Goal: Transaction & Acquisition: Purchase product/service

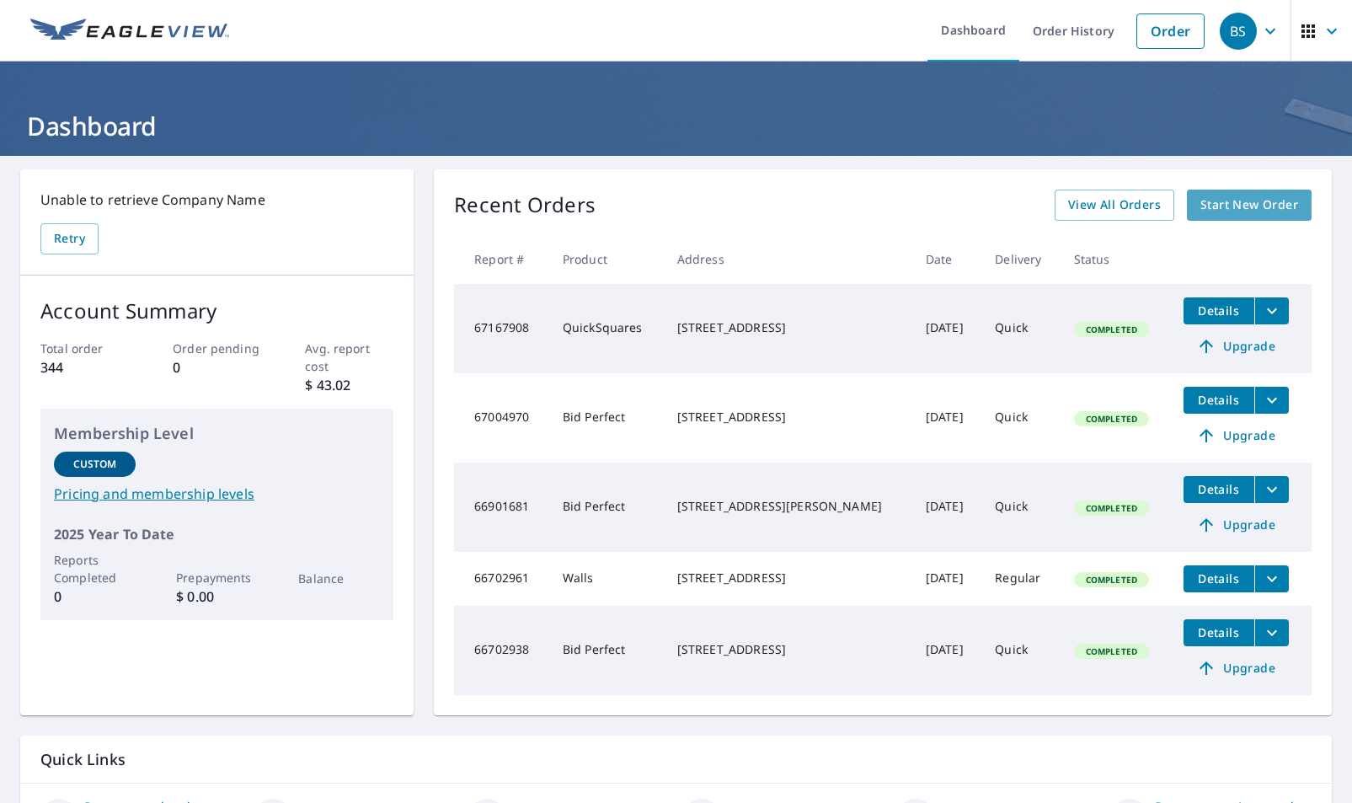
click at [1235, 197] on span "Start New Order" at bounding box center [1249, 205] width 98 height 21
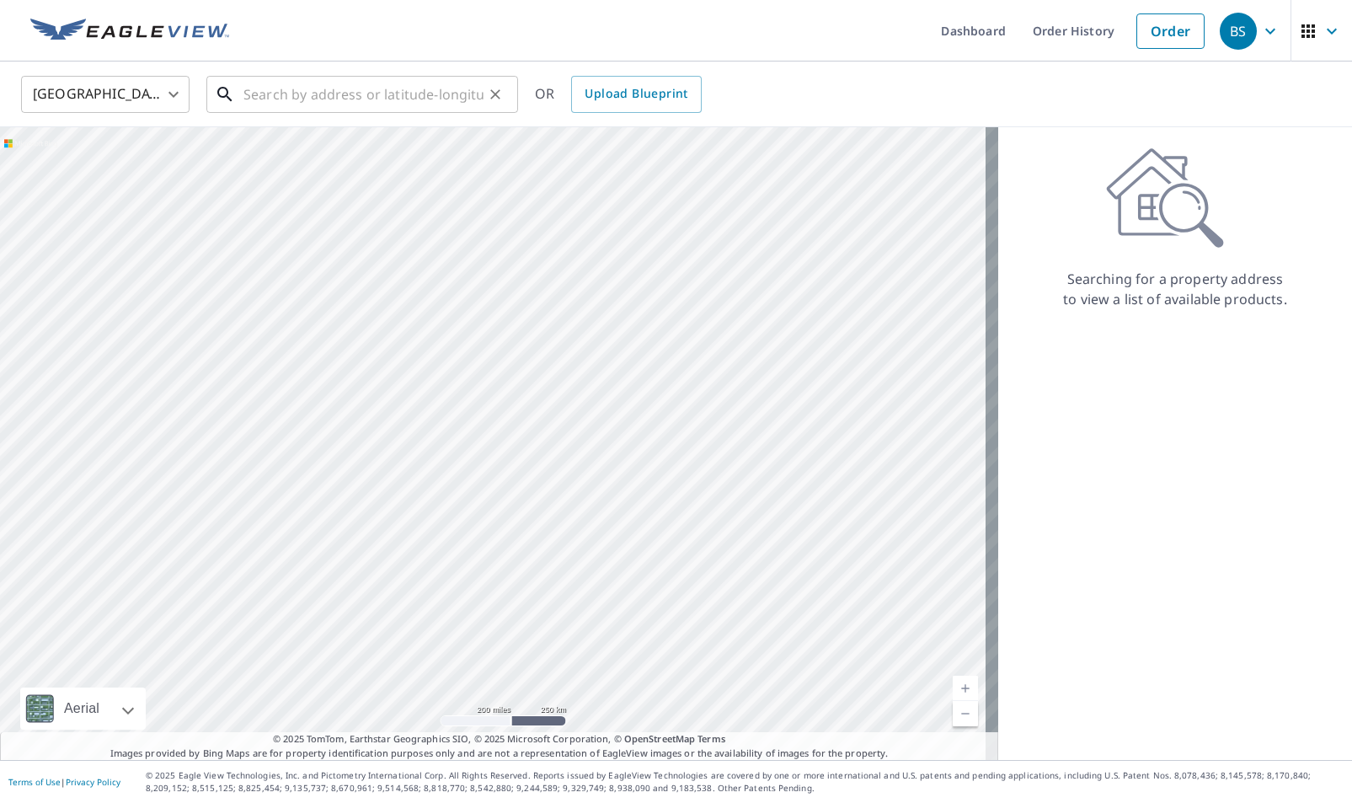
click at [248, 99] on input "text" at bounding box center [363, 94] width 240 height 47
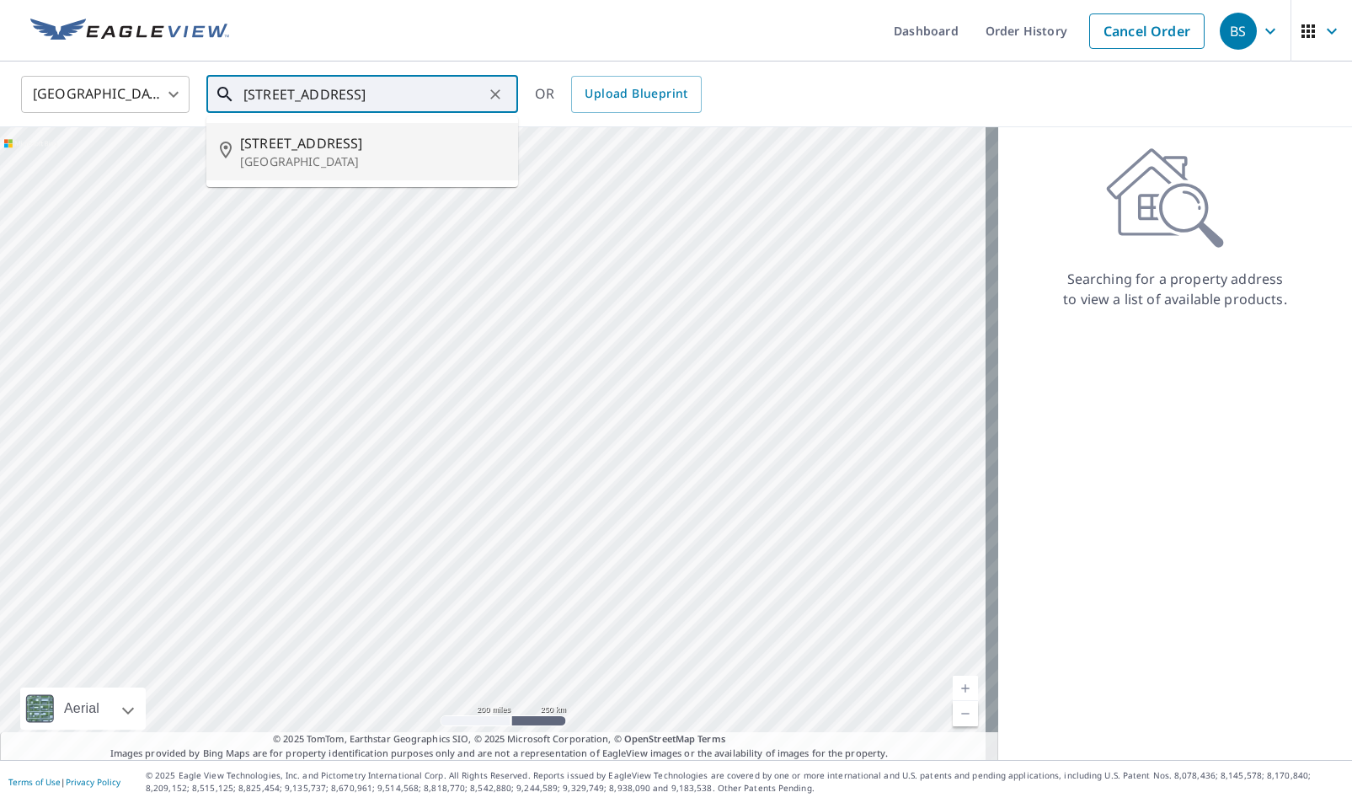
click at [296, 154] on p "[GEOGRAPHIC_DATA]" at bounding box center [372, 161] width 264 height 17
type input "[STREET_ADDRESS]"
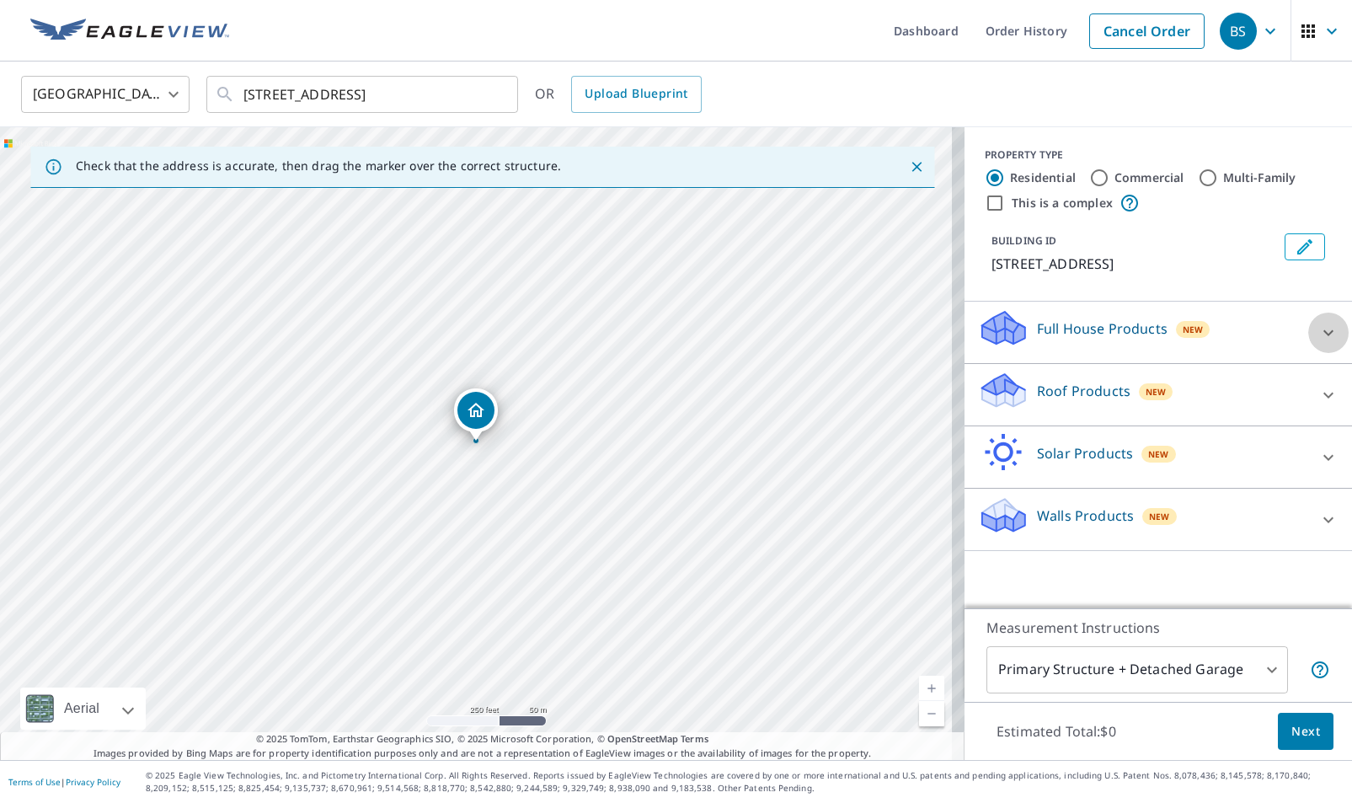
click at [1318, 330] on icon at bounding box center [1328, 333] width 20 height 20
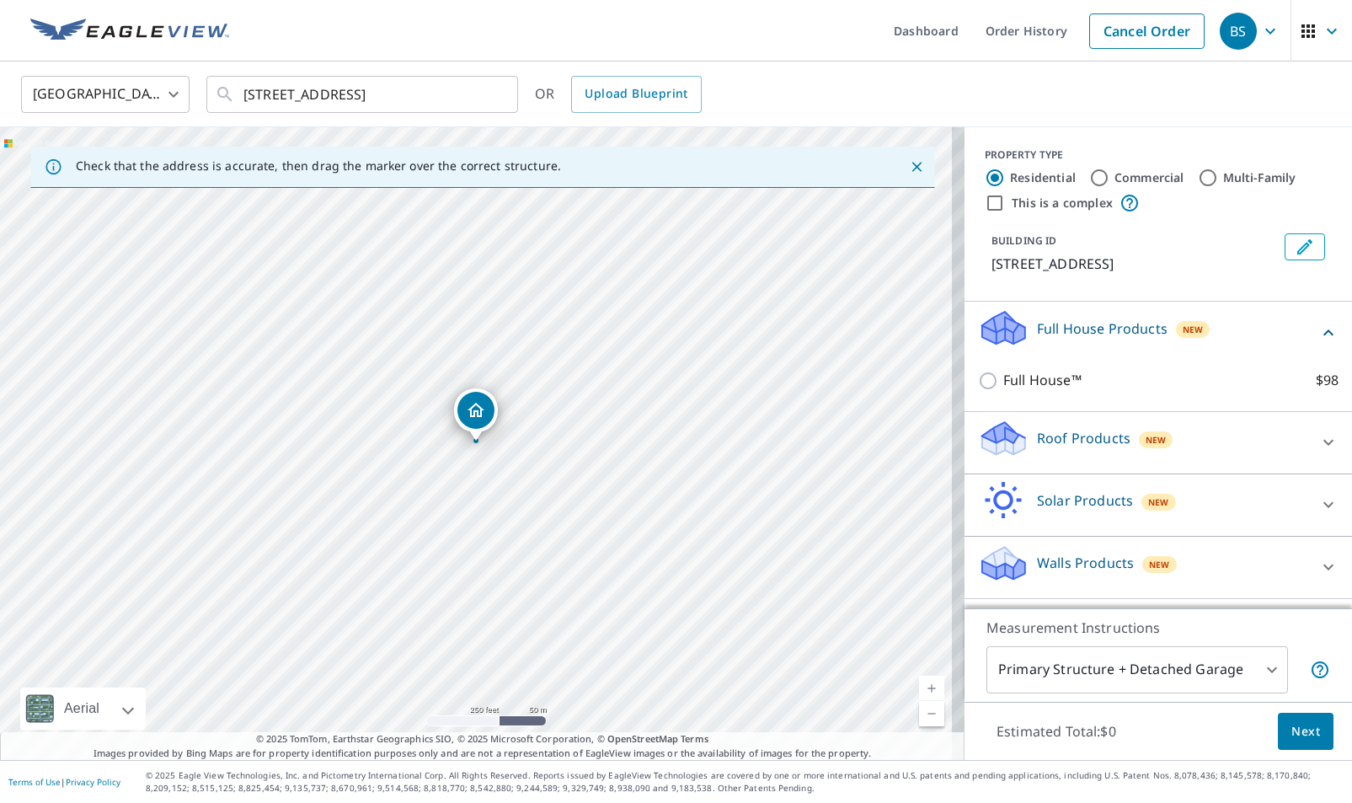
click at [1318, 441] on icon at bounding box center [1328, 442] width 20 height 20
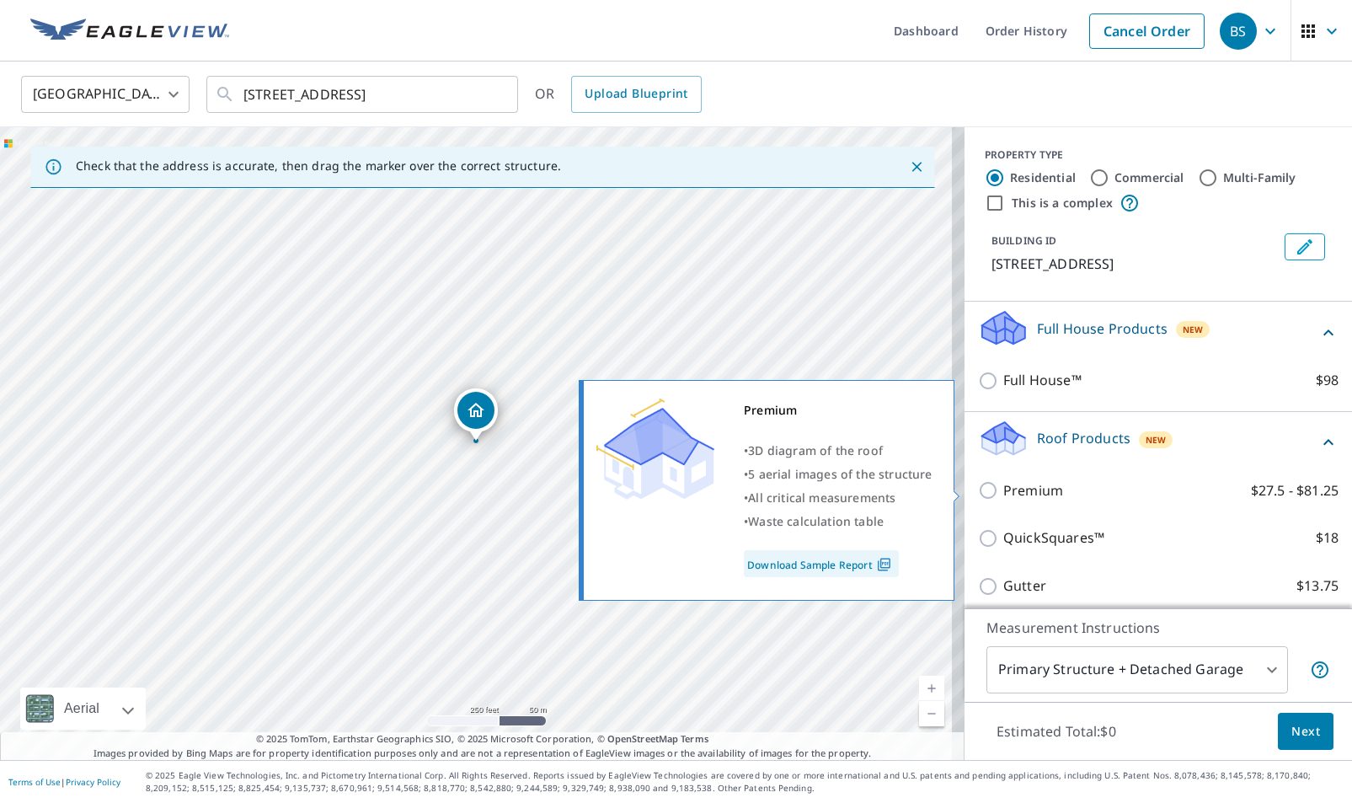
click at [978, 484] on input "Premium $27.5 - $81.25" at bounding box center [990, 490] width 25 height 20
checkbox input "true"
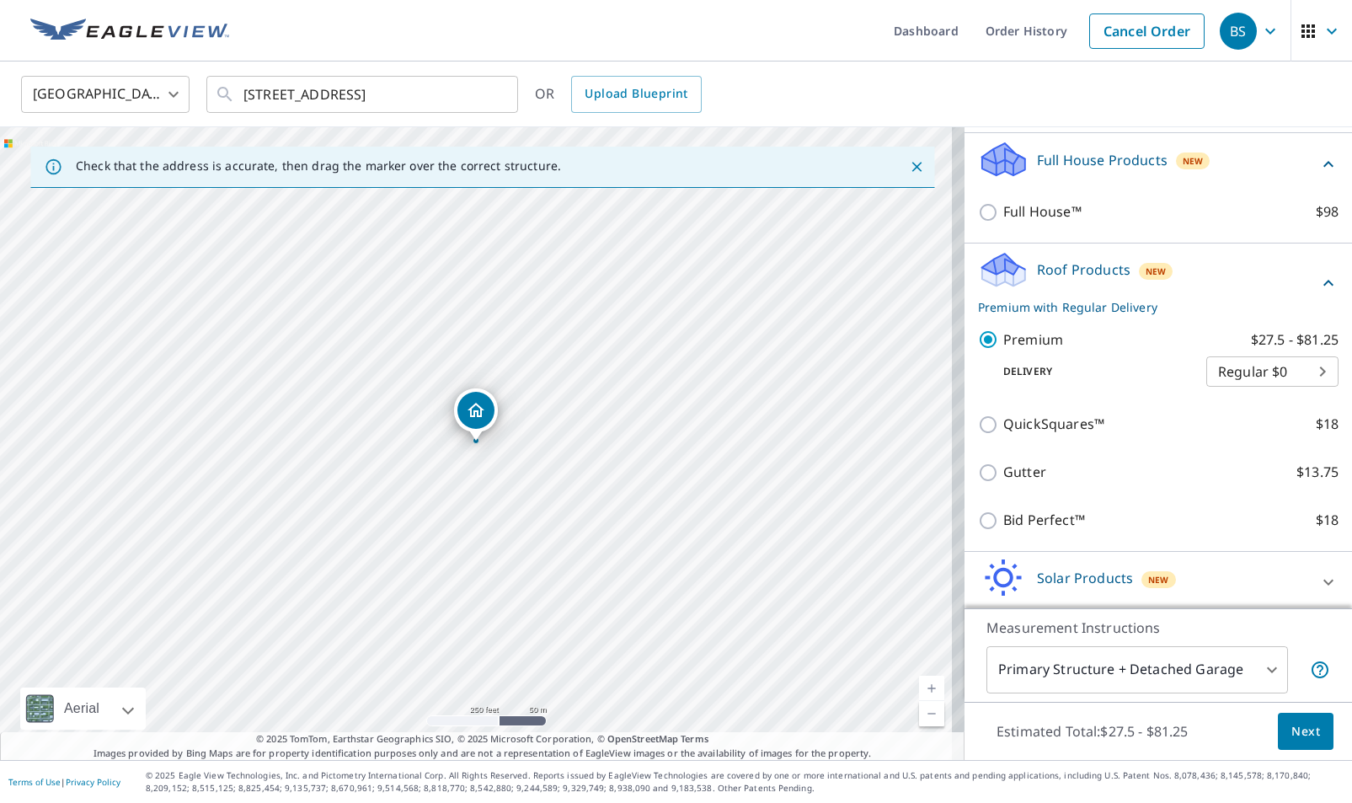
scroll to position [237, 0]
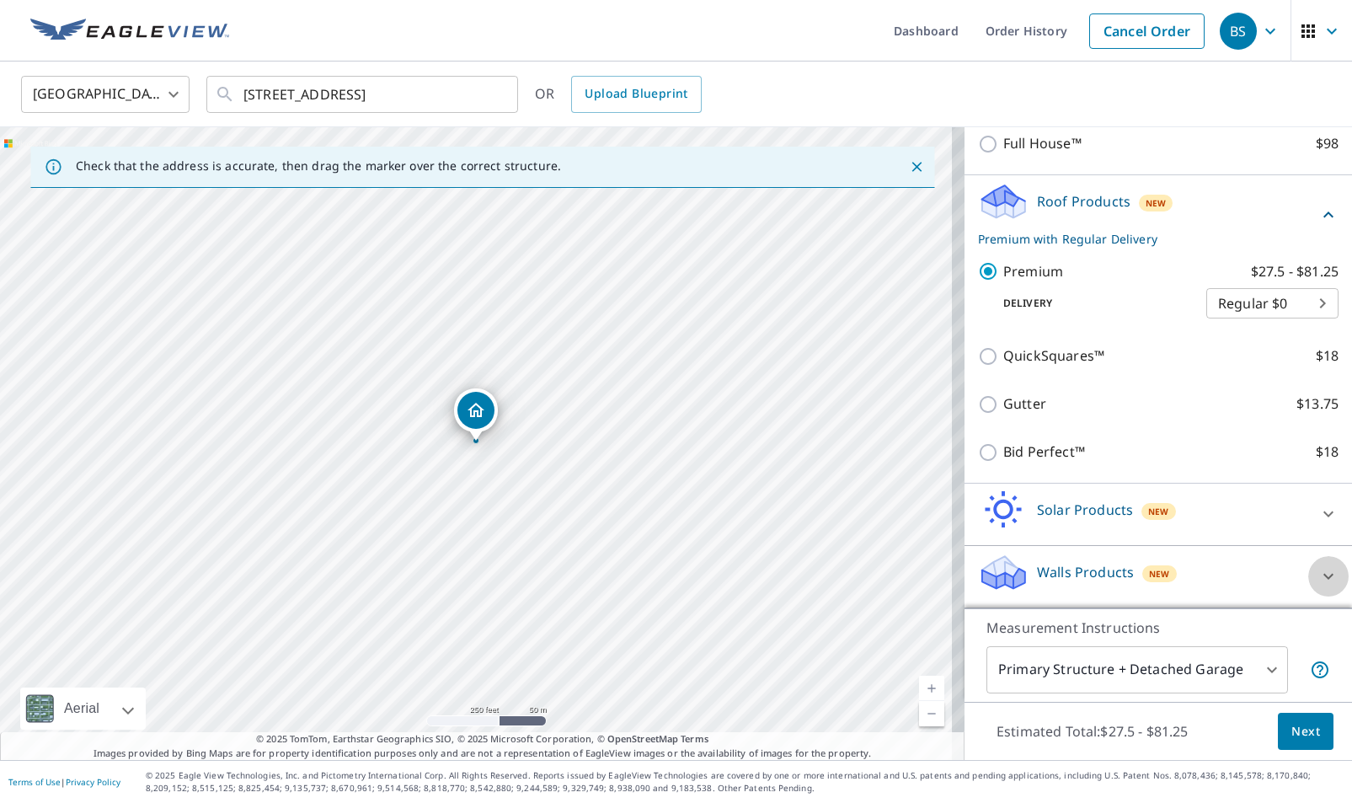
click at [1318, 576] on icon at bounding box center [1328, 576] width 20 height 20
click at [1318, 572] on icon at bounding box center [1328, 576] width 20 height 20
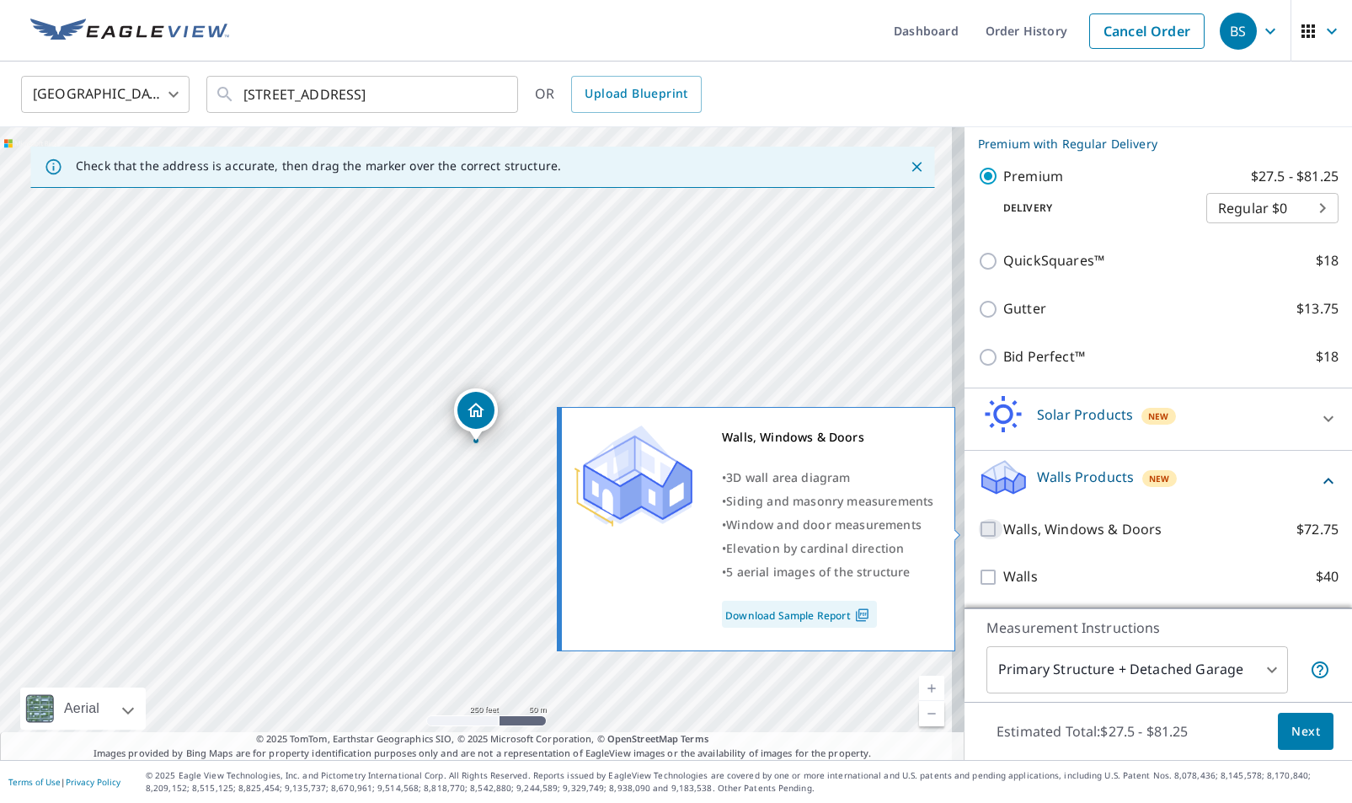
click at [980, 525] on input "Walls, Windows & Doors $72.75" at bounding box center [990, 529] width 25 height 20
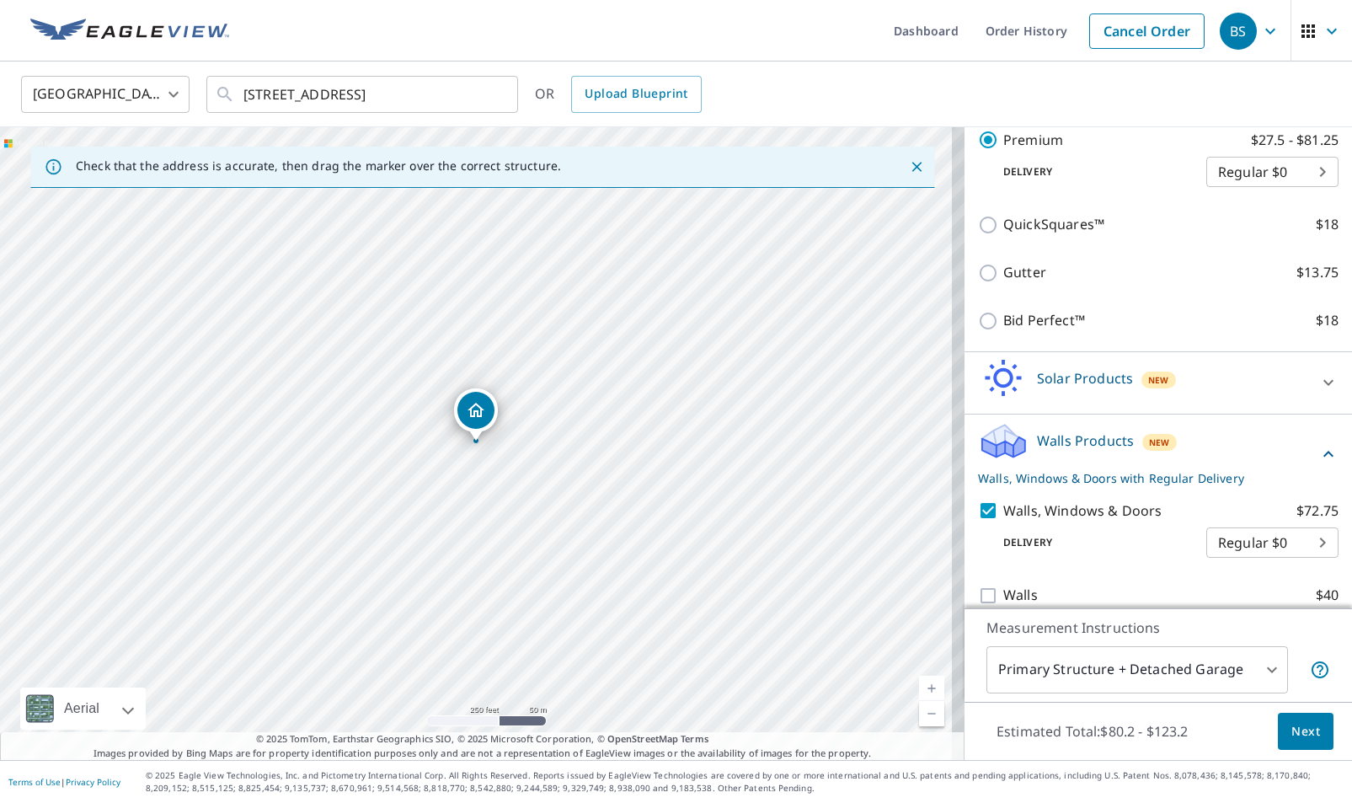
scroll to position [387, 0]
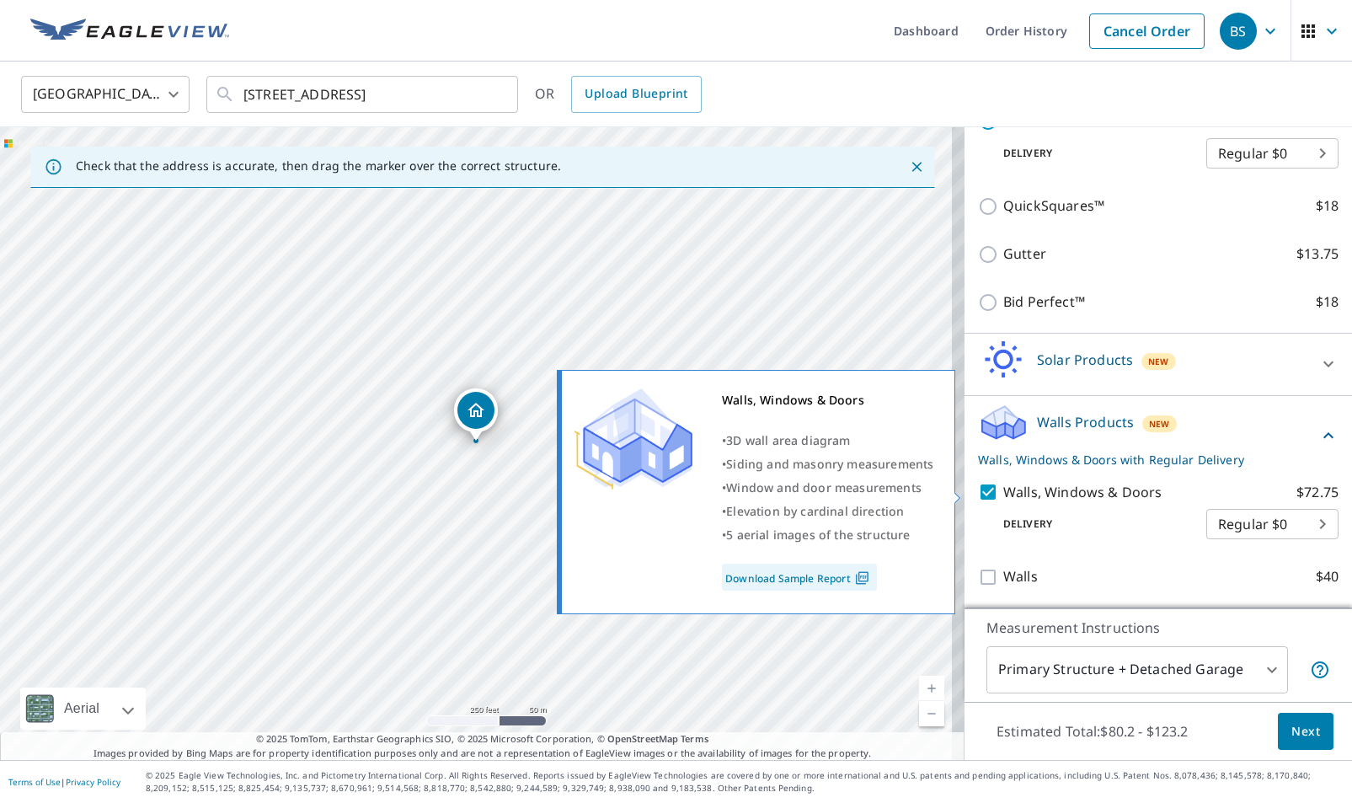
click at [978, 489] on input "Walls, Windows & Doors $72.75" at bounding box center [990, 492] width 25 height 20
checkbox input "false"
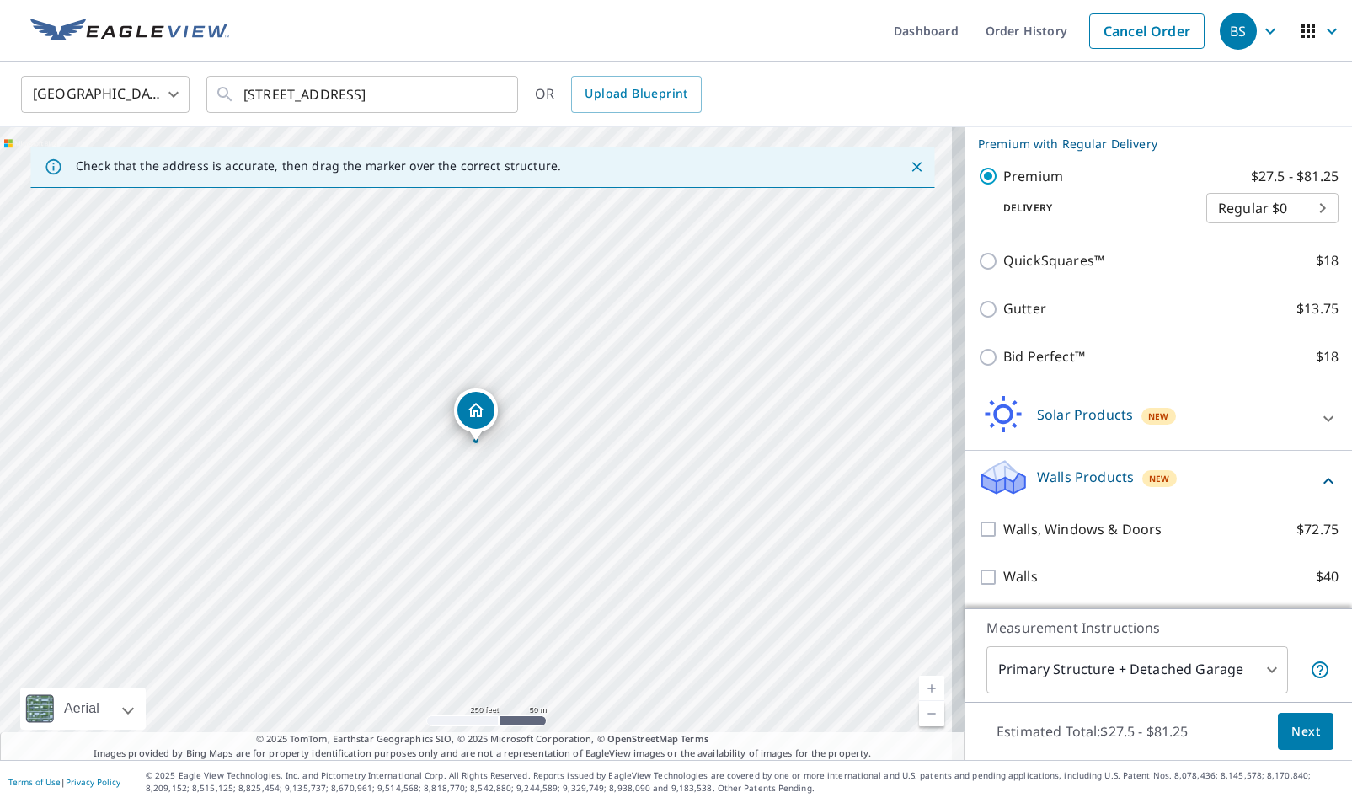
scroll to position [332, 0]
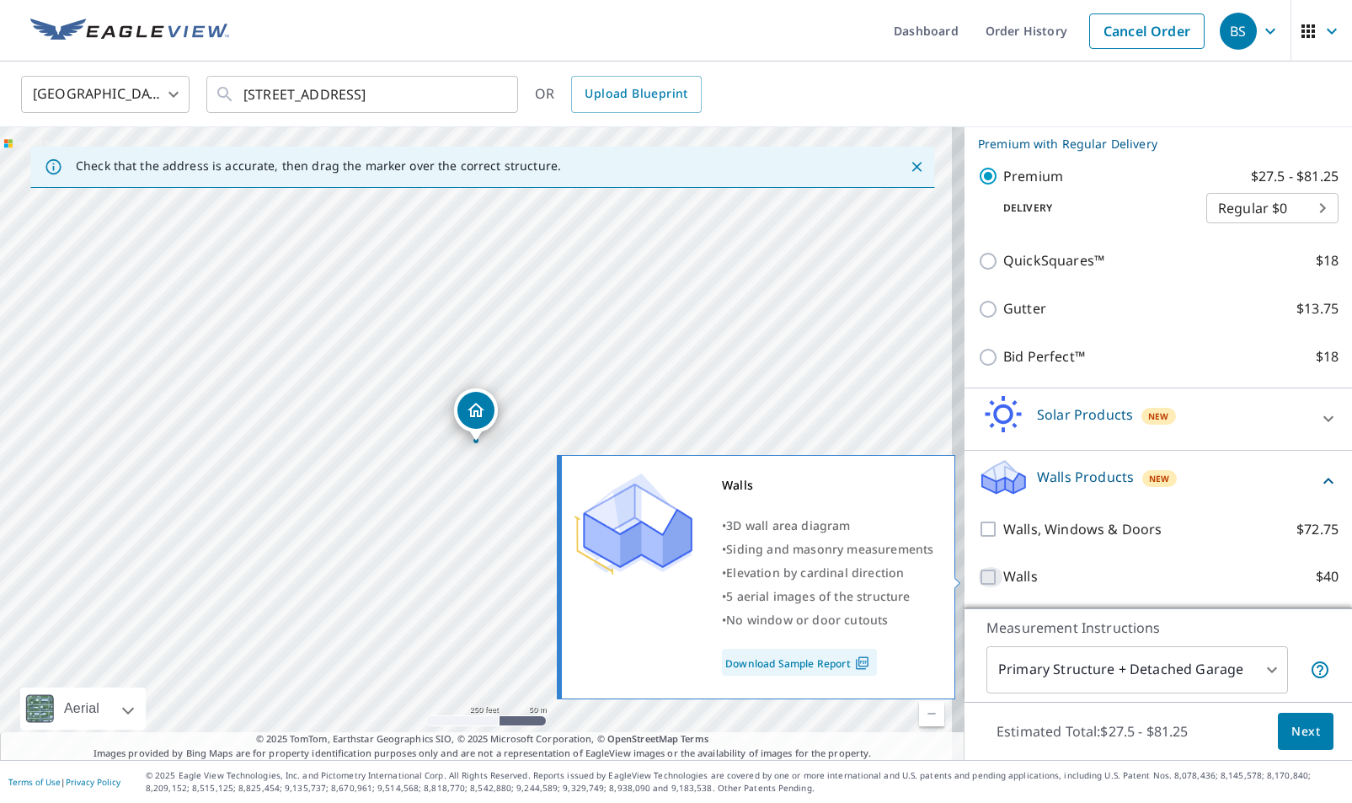
click at [978, 580] on input "Walls $40" at bounding box center [990, 577] width 25 height 20
checkbox input "true"
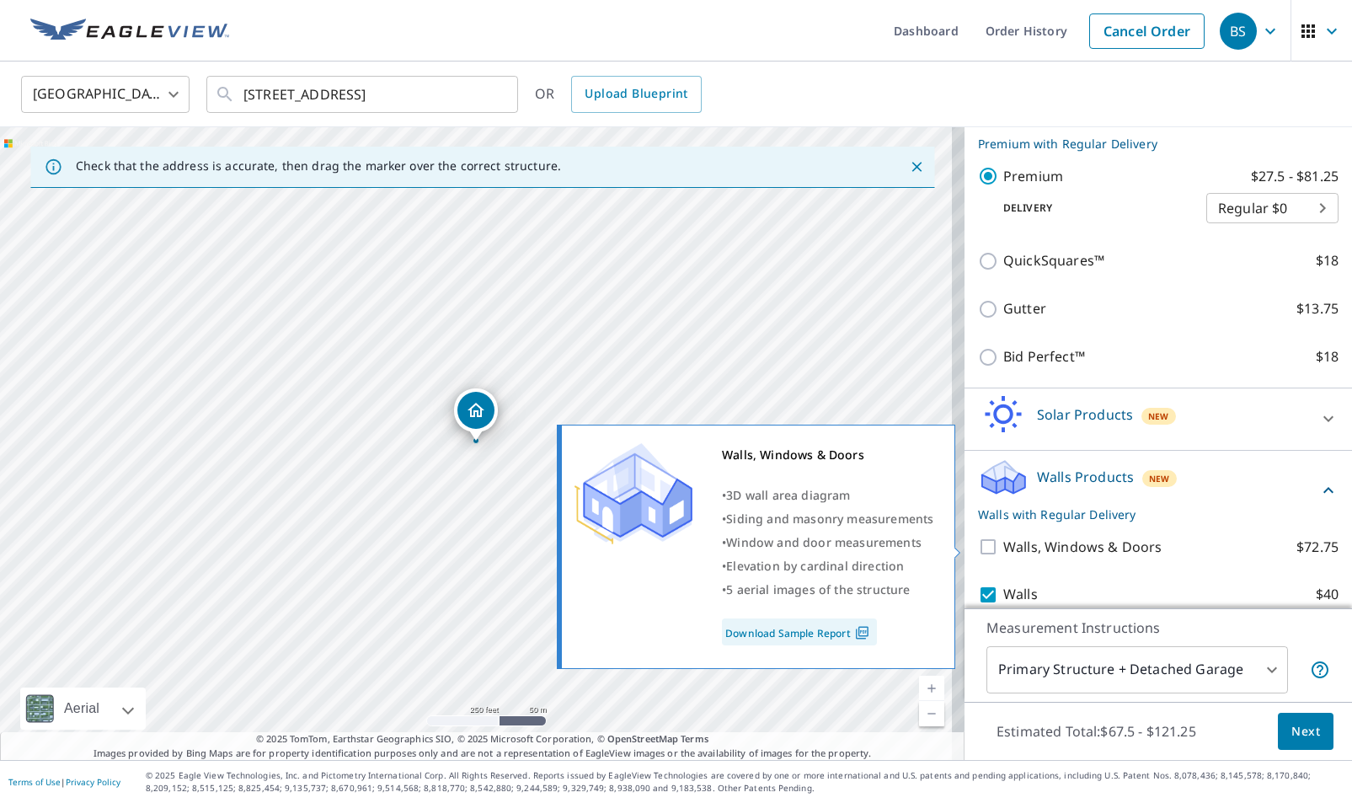
click at [978, 546] on input "Walls, Windows & Doors $72.75" at bounding box center [990, 547] width 25 height 20
checkbox input "true"
checkbox input "false"
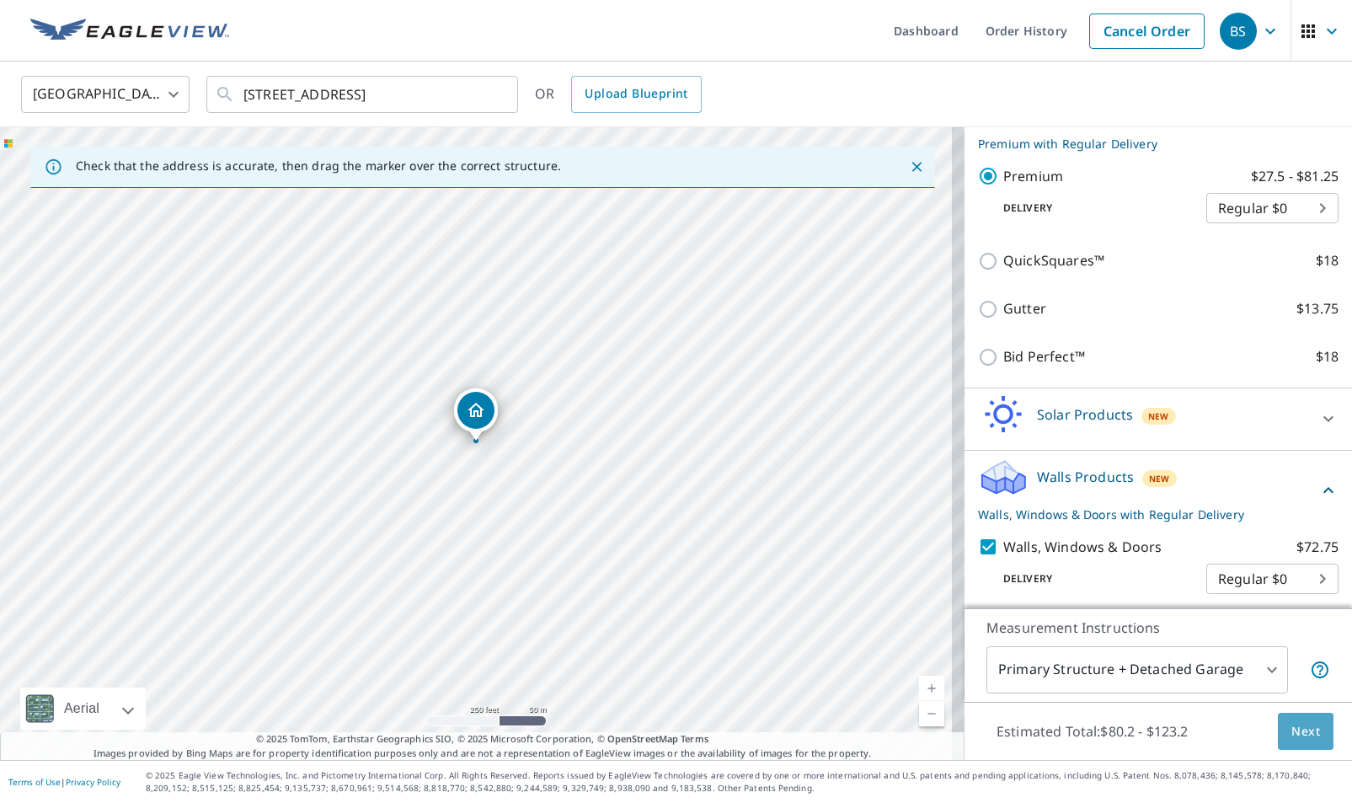
click at [1298, 737] on span "Next" at bounding box center [1305, 731] width 29 height 21
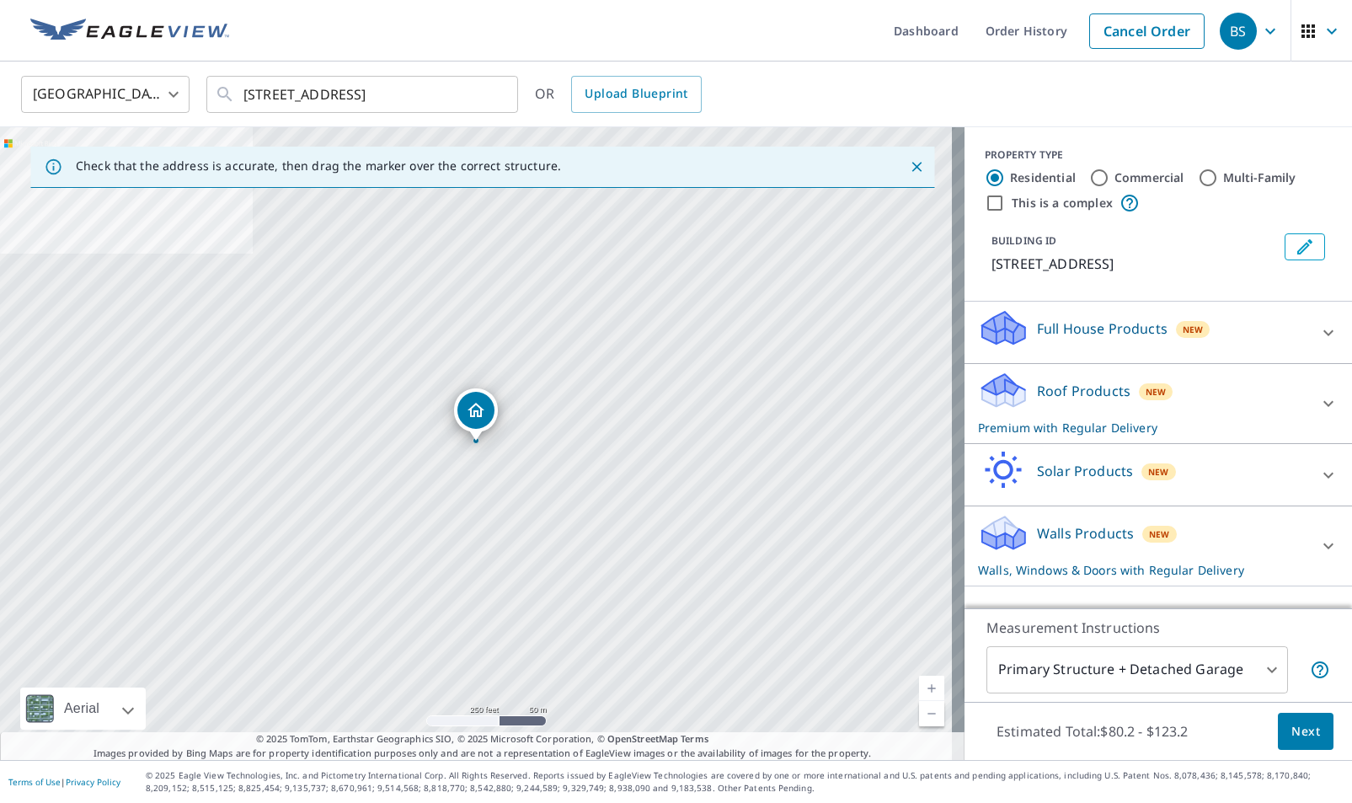
click at [1318, 542] on icon at bounding box center [1328, 546] width 20 height 20
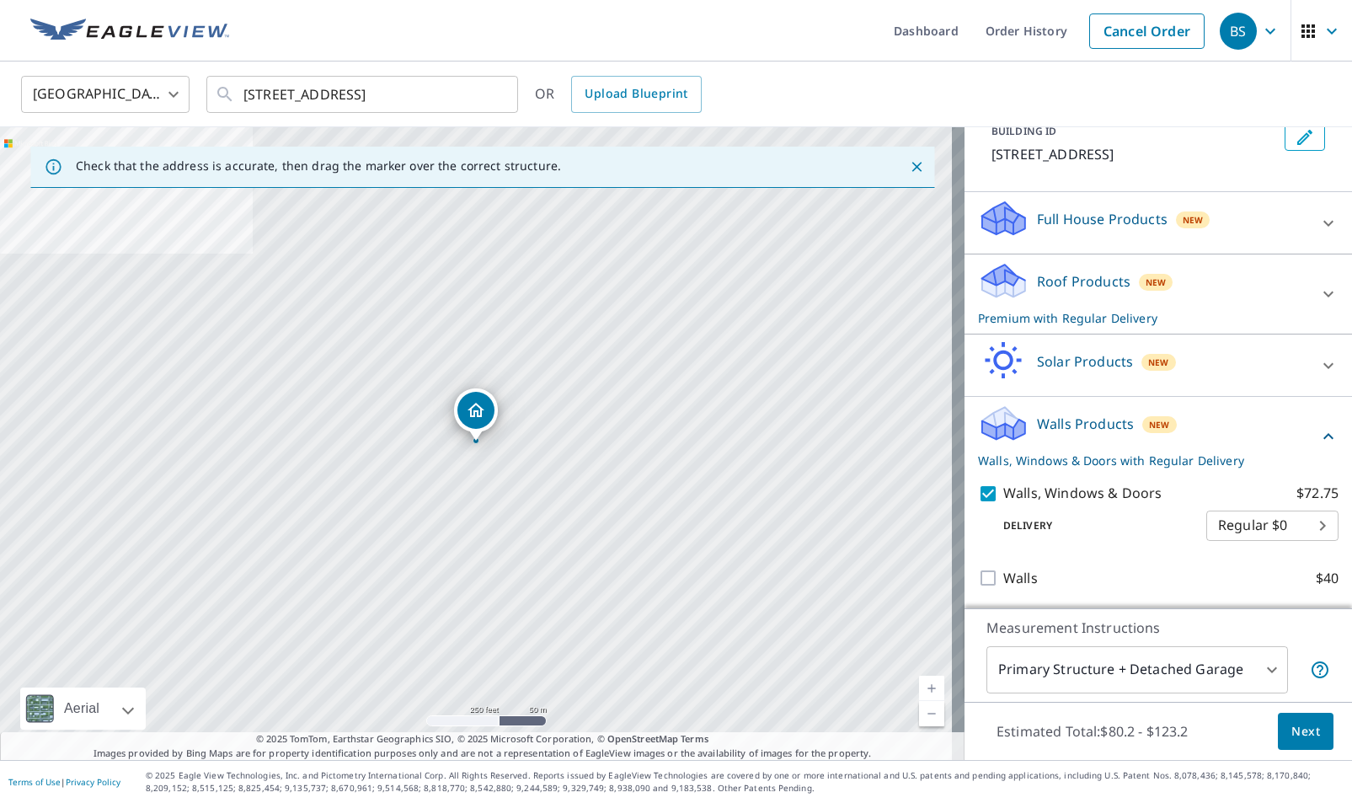
scroll to position [110, 0]
click at [1318, 218] on icon at bounding box center [1328, 222] width 20 height 20
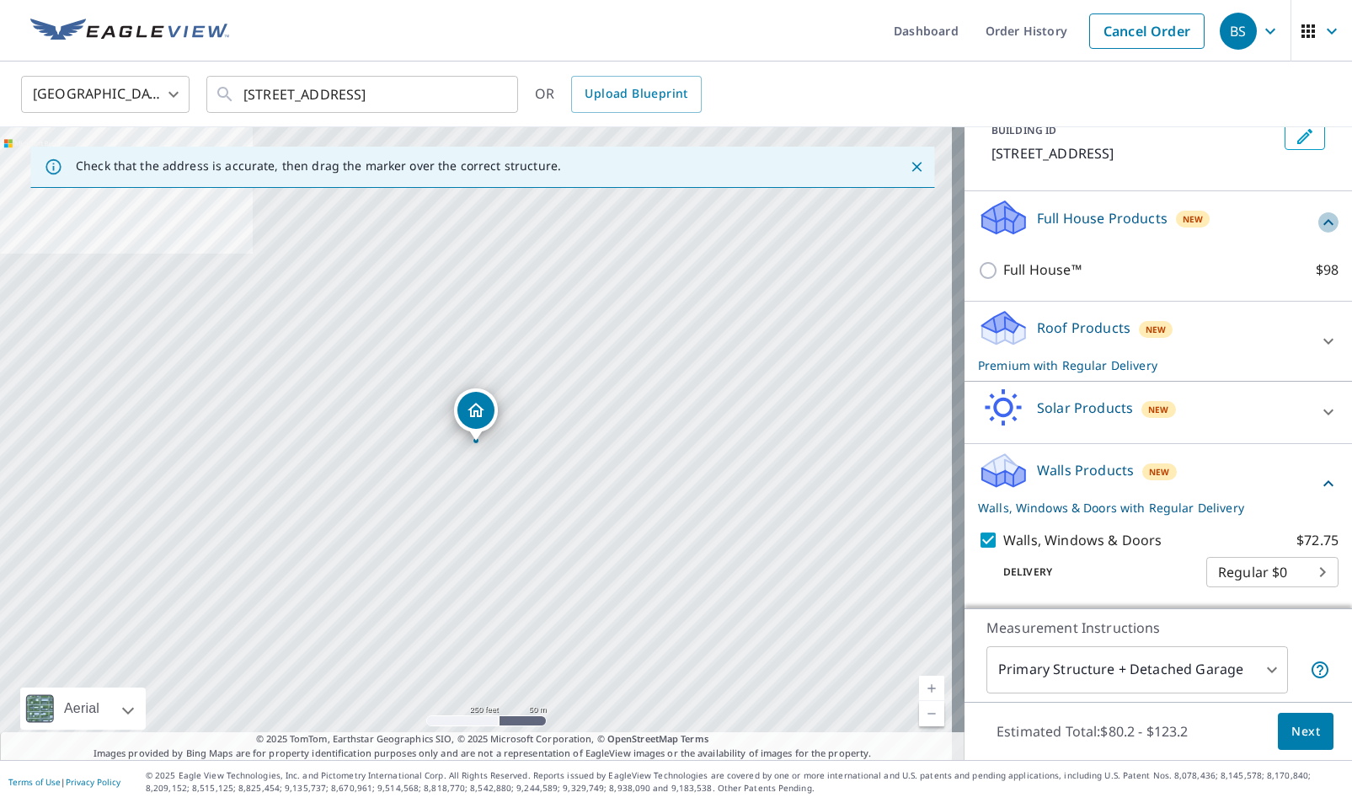
click at [1318, 221] on icon at bounding box center [1328, 222] width 20 height 20
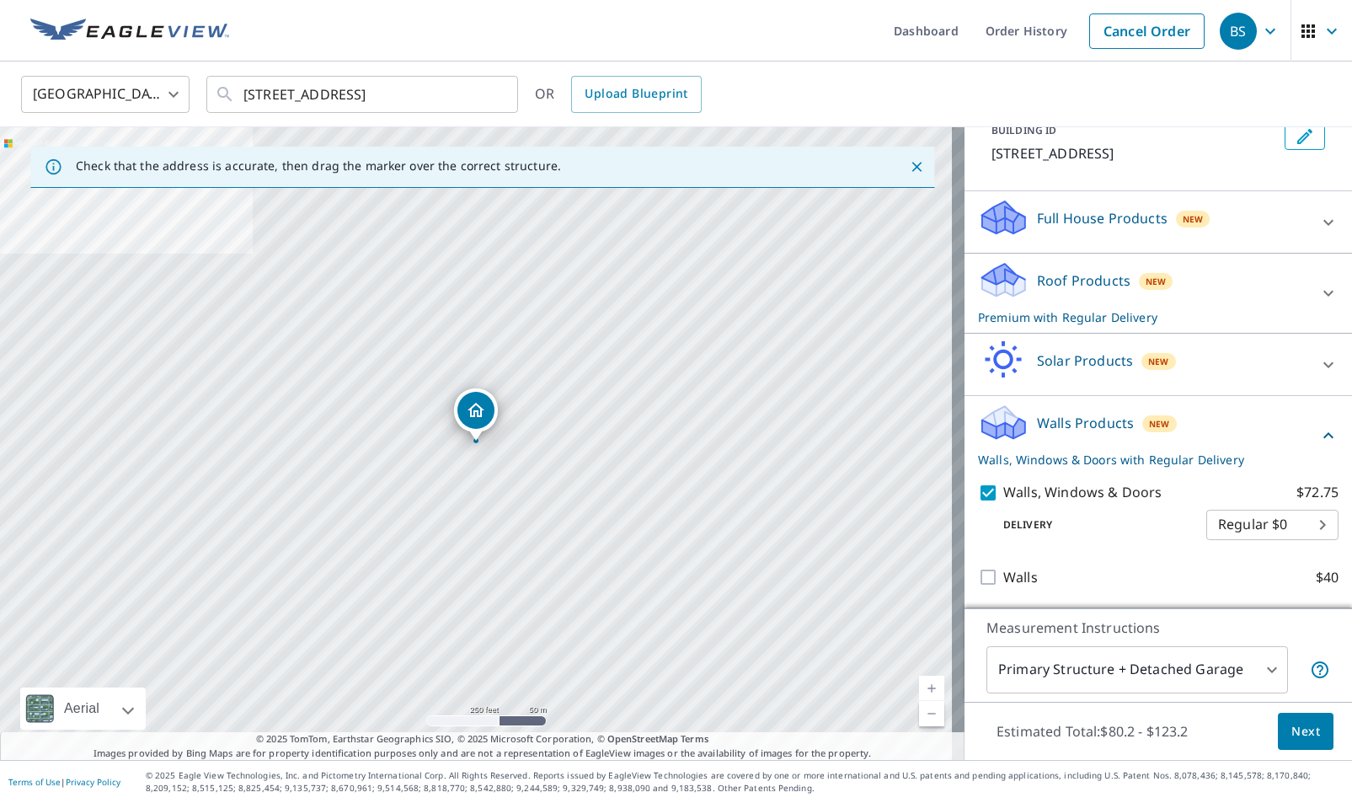
click at [1318, 291] on icon at bounding box center [1328, 293] width 20 height 20
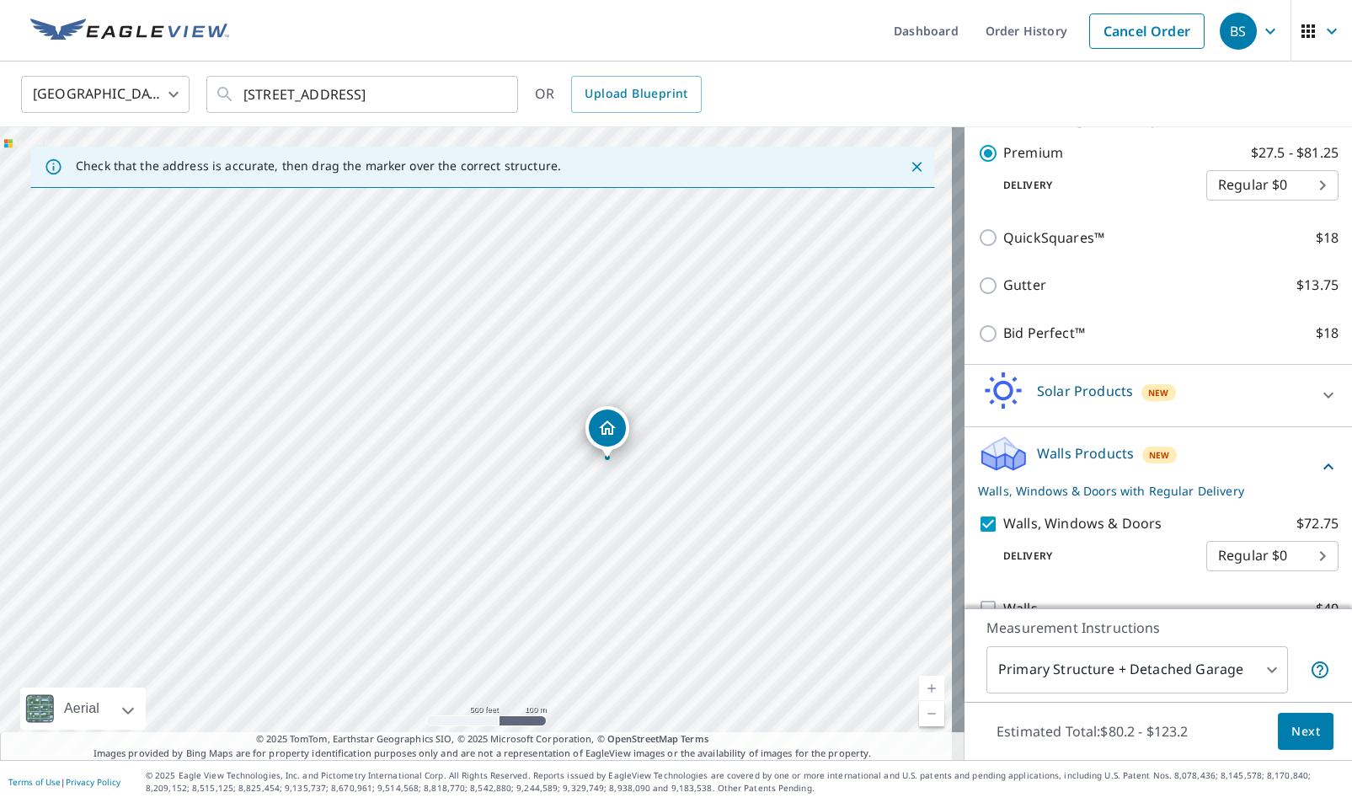
scroll to position [339, 0]
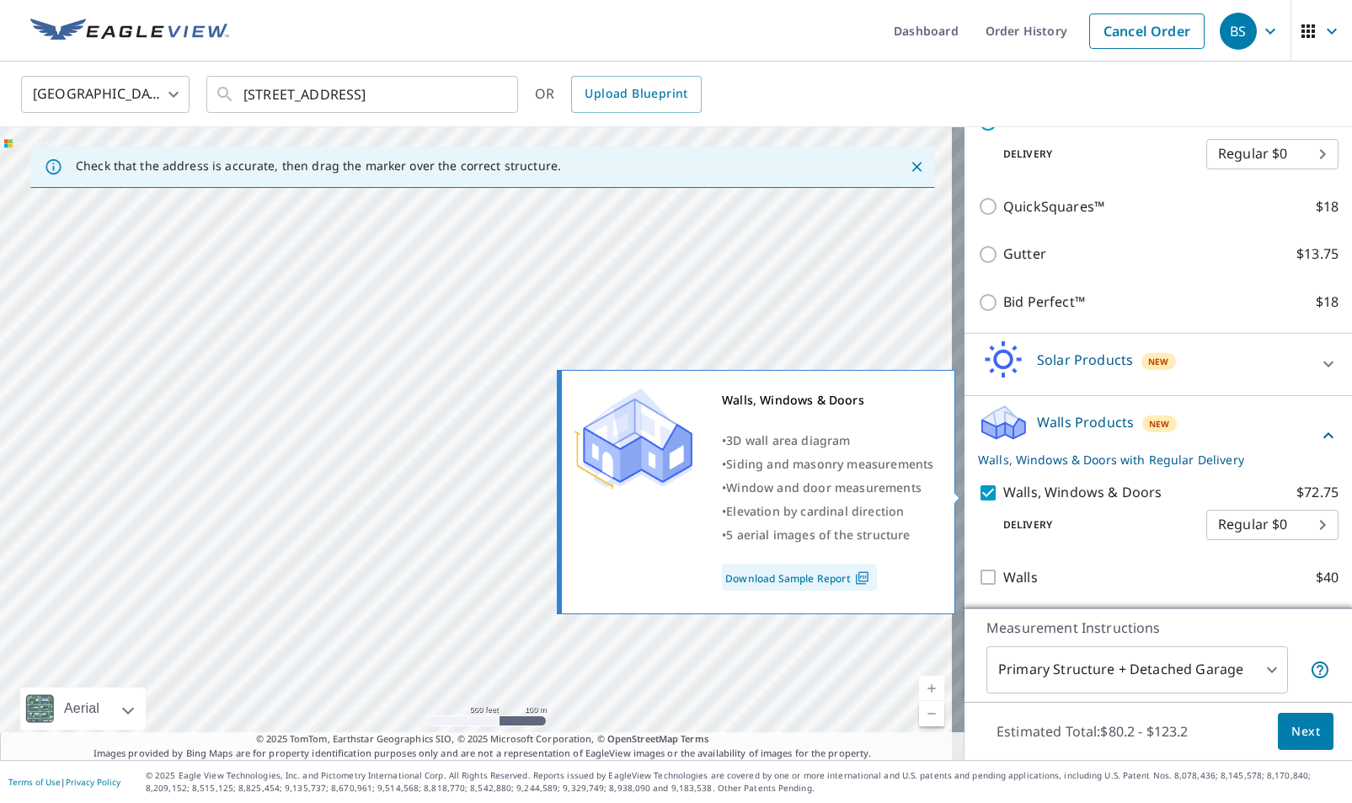
click at [978, 489] on input "Walls, Windows & Doors $72.75" at bounding box center [990, 493] width 25 height 20
checkbox input "false"
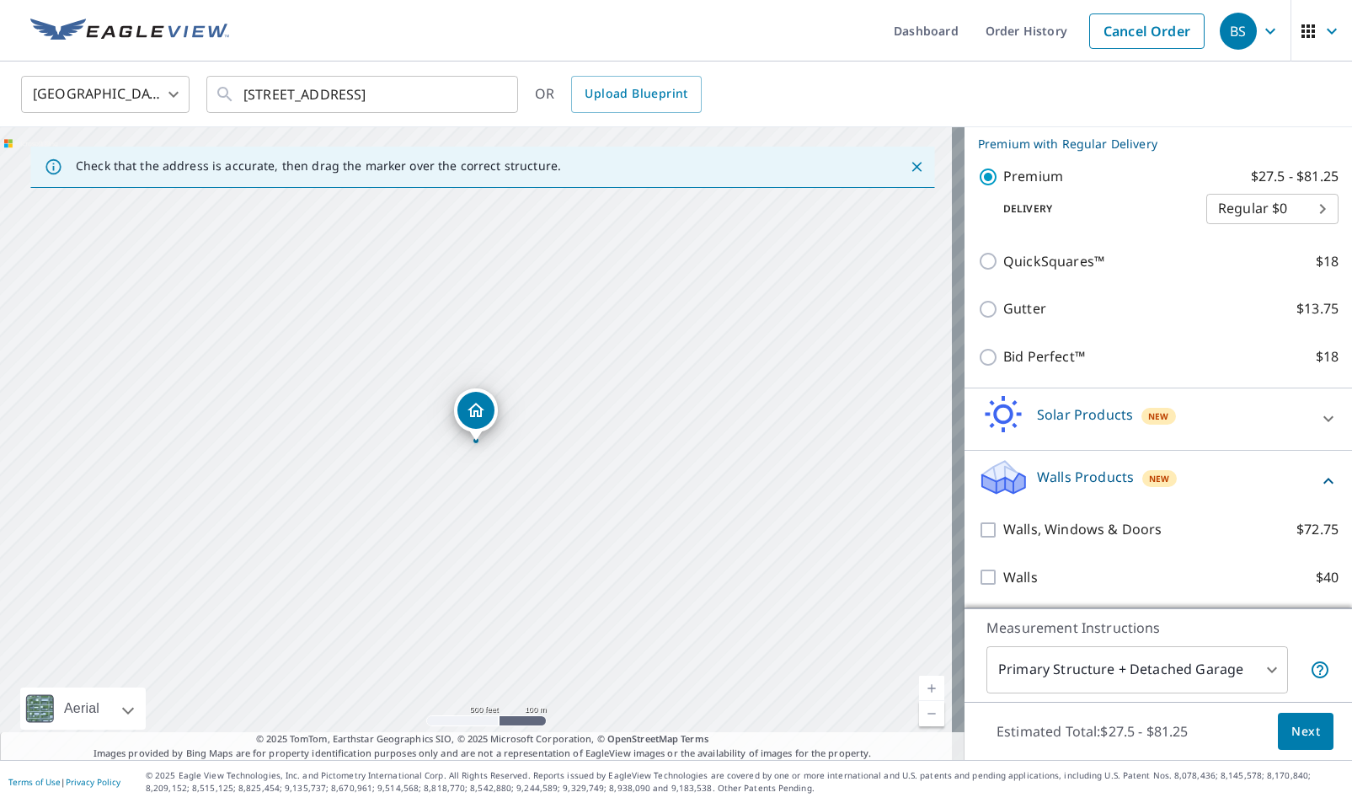
scroll to position [284, 0]
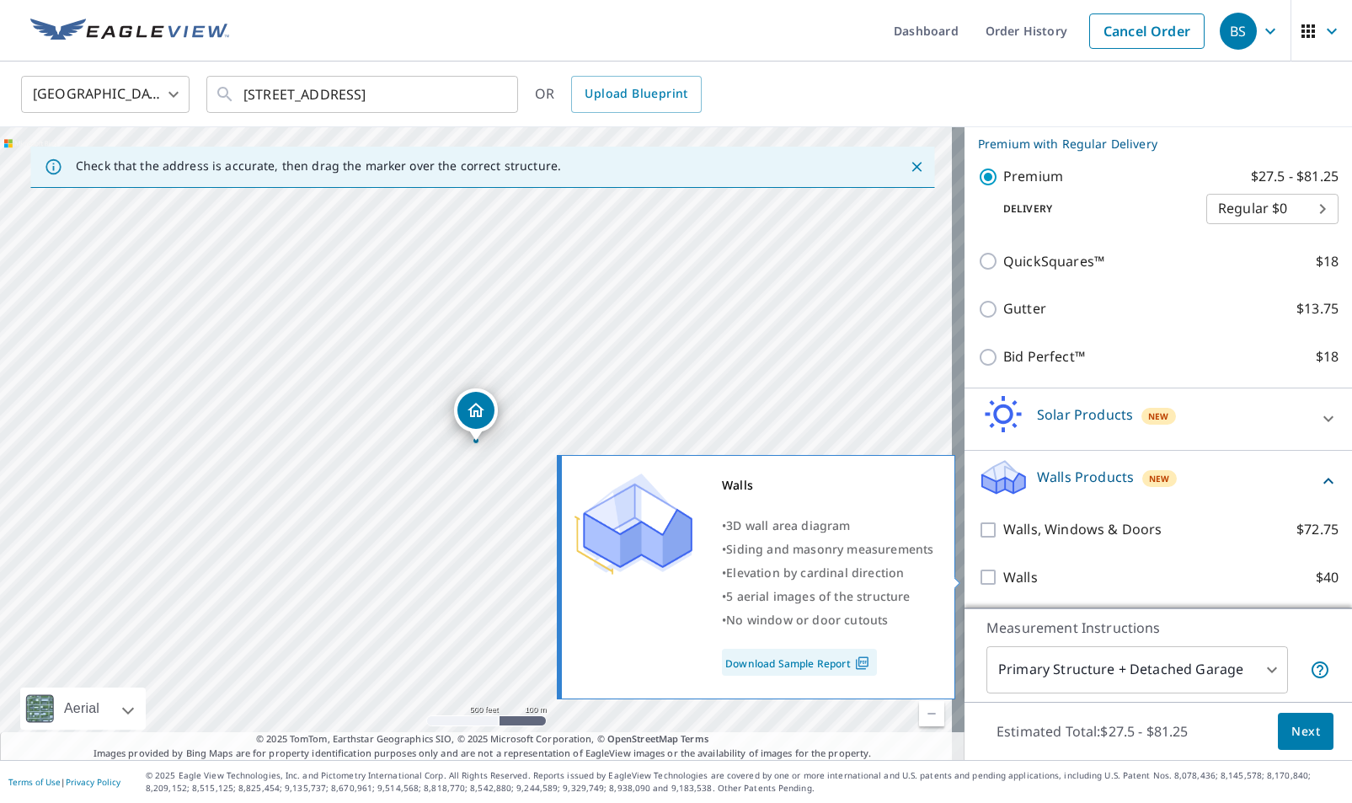
click at [980, 580] on input "Walls $40" at bounding box center [990, 577] width 25 height 20
checkbox input "true"
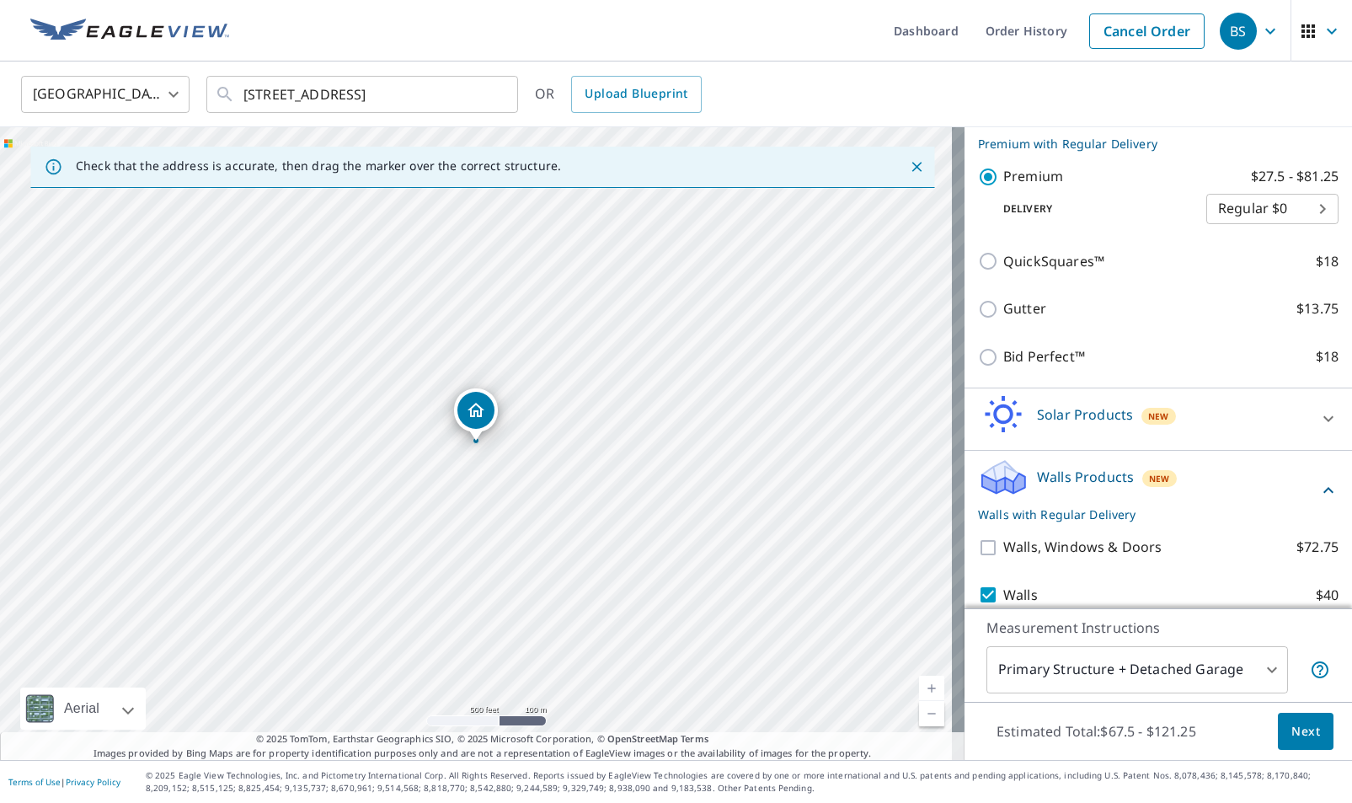
scroll to position [339, 0]
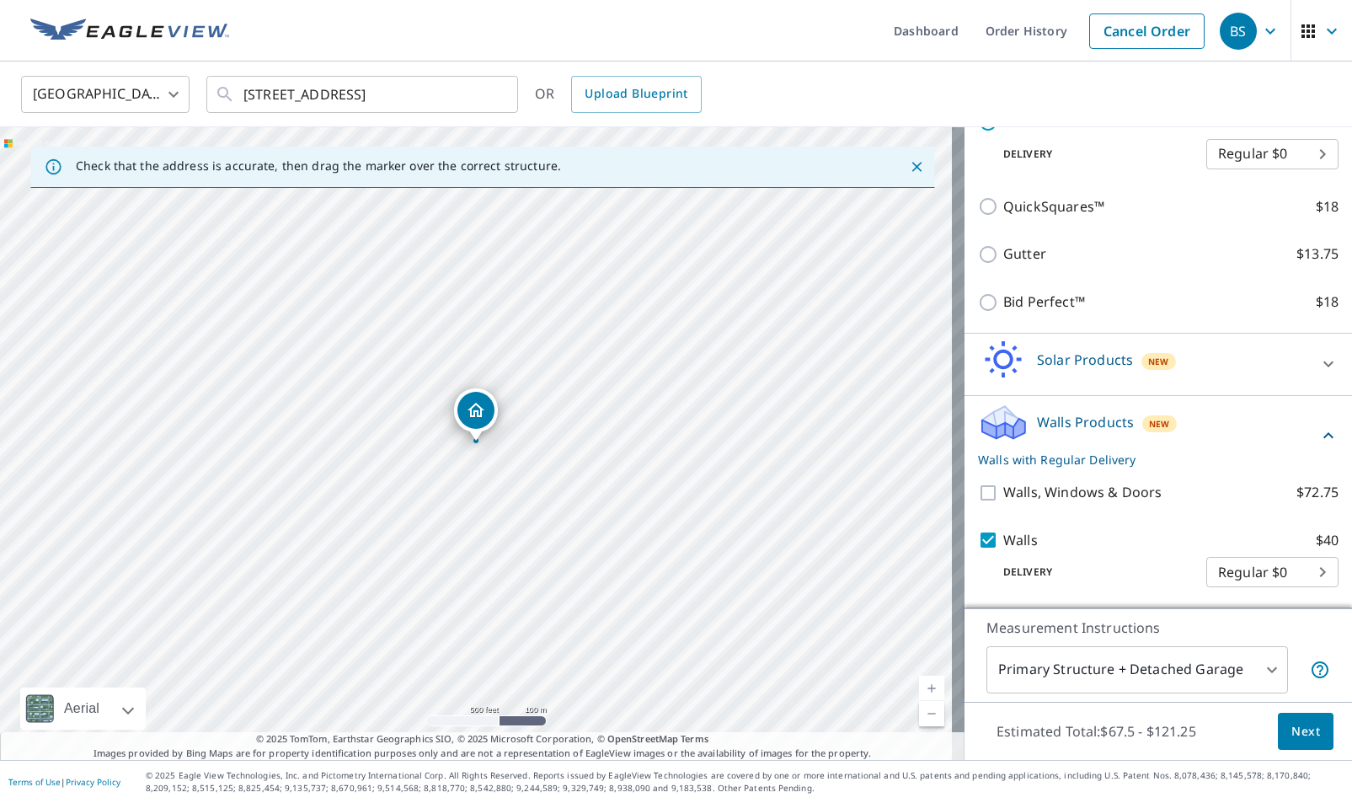
click at [572, 24] on ul "Dashboard Order History Cancel Order" at bounding box center [726, 30] width 974 height 61
click at [1296, 727] on span "Next" at bounding box center [1305, 731] width 29 height 21
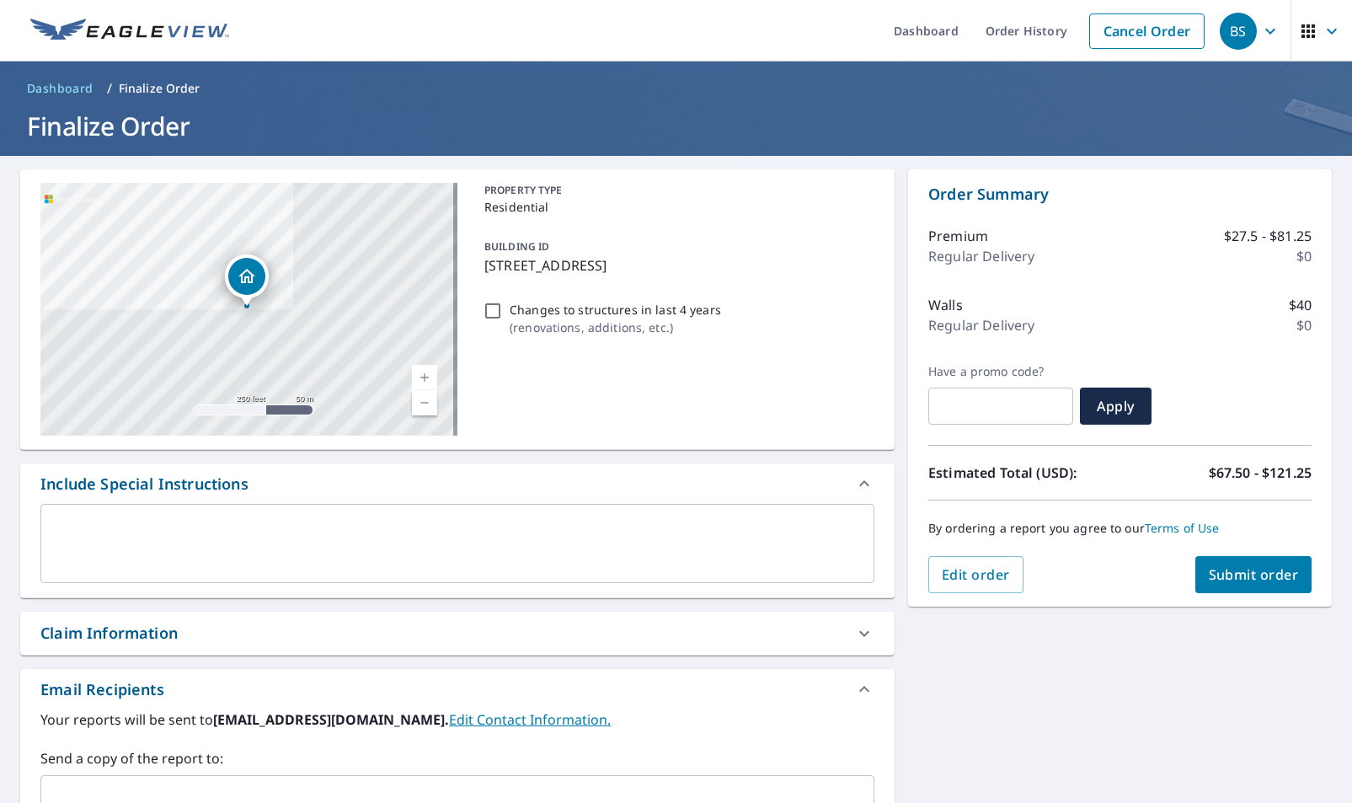
click at [1081, 727] on div "[STREET_ADDRESS] A standard road map Aerial A detailed look from above Labels L…" at bounding box center [676, 587] width 1352 height 862
click at [968, 400] on input "text" at bounding box center [1000, 405] width 145 height 47
type input "OCW-[PERSON_NAME]-XTT1Y"
click at [1114, 403] on span "Apply" at bounding box center [1115, 406] width 45 height 19
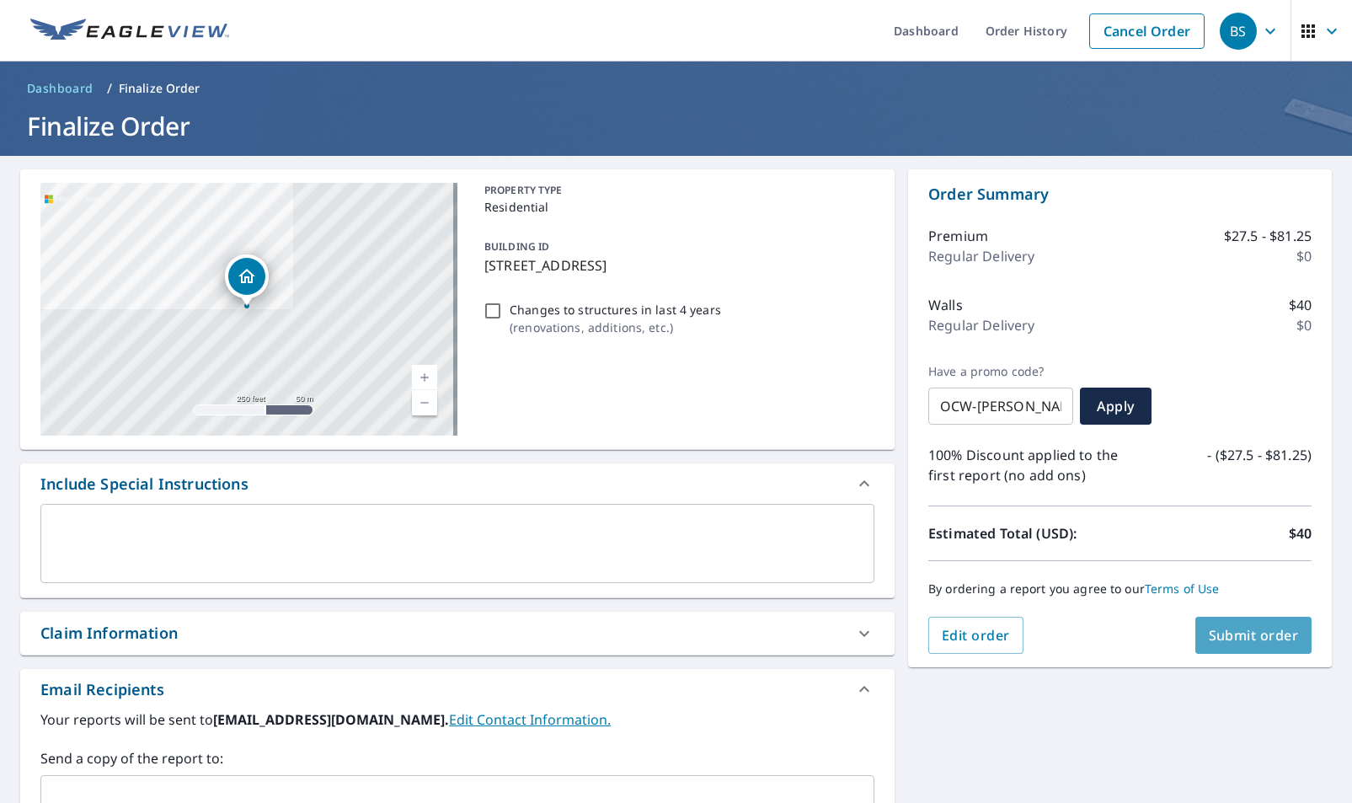
click at [1231, 634] on span "Submit order" at bounding box center [1254, 635] width 90 height 19
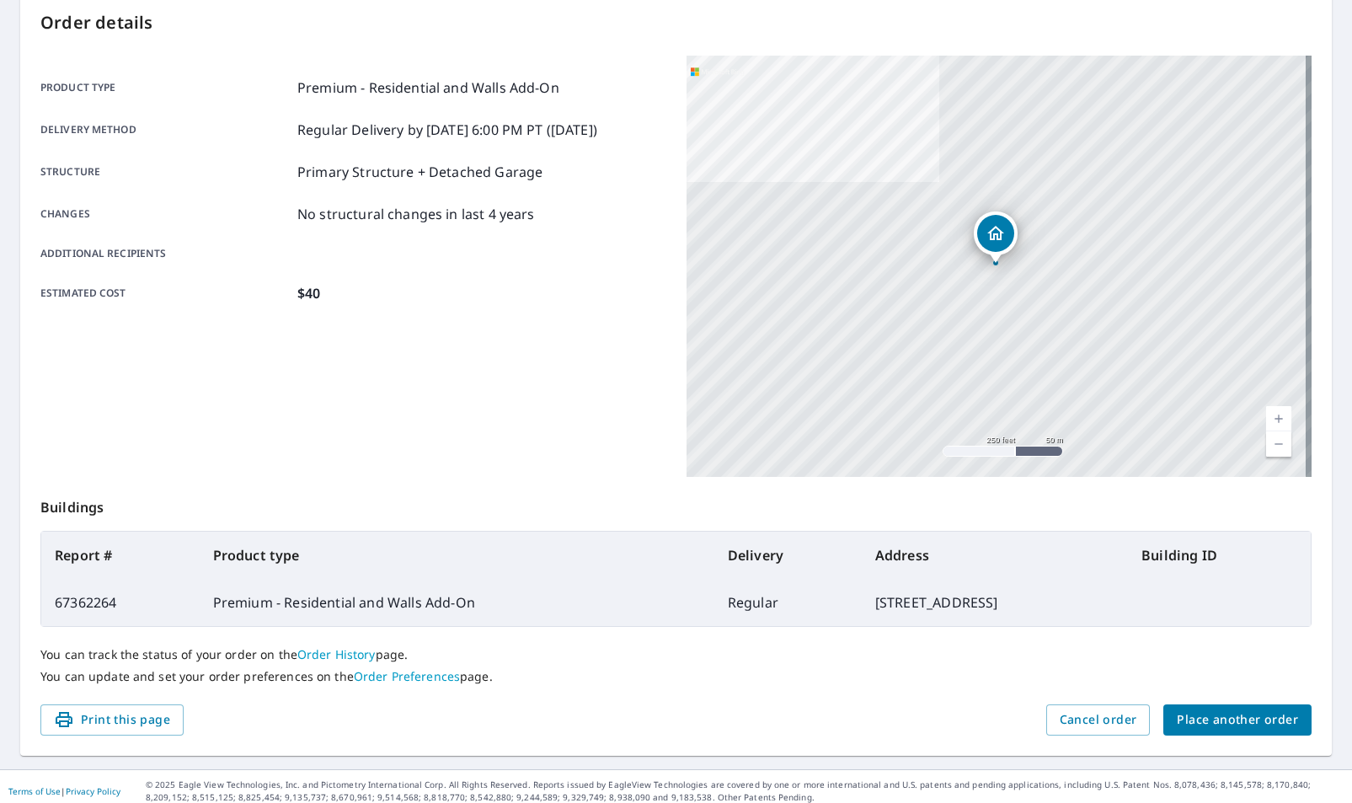
scroll to position [189, 0]
